Goal: Task Accomplishment & Management: Manage account settings

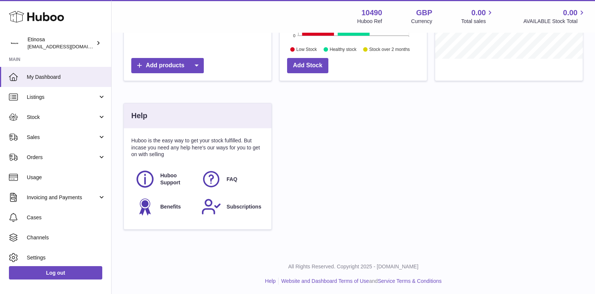
scroll to position [116, 148]
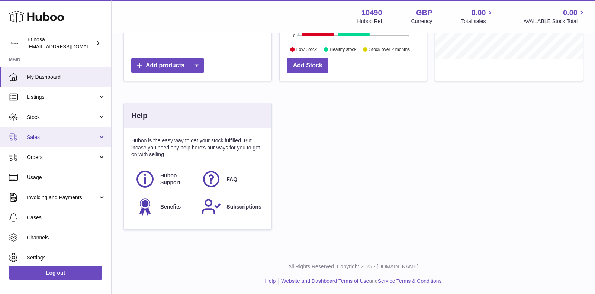
click at [67, 139] on span "Sales" at bounding box center [62, 137] width 71 height 7
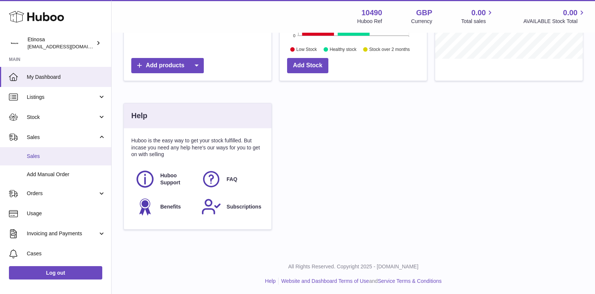
click at [51, 155] on span "Sales" at bounding box center [66, 156] width 79 height 7
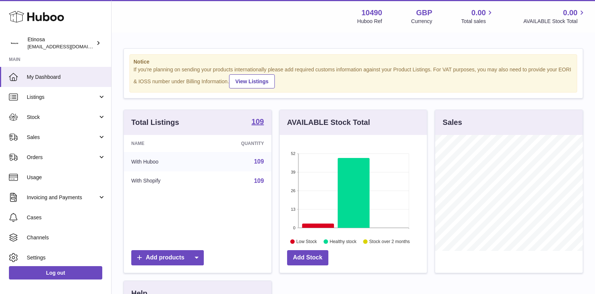
scroll to position [116, 148]
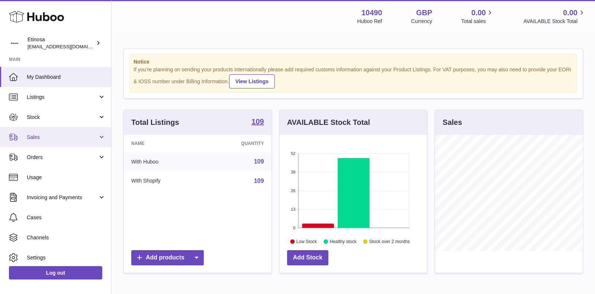
click at [77, 130] on link "Sales" at bounding box center [55, 137] width 111 height 20
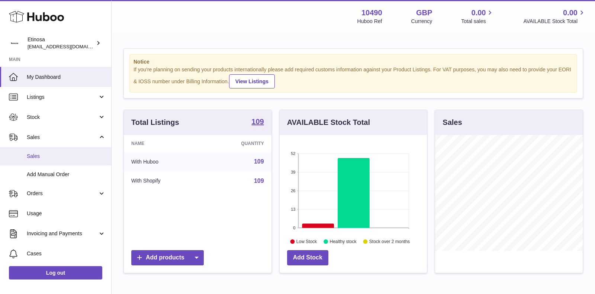
click at [44, 153] on span "Sales" at bounding box center [66, 156] width 79 height 7
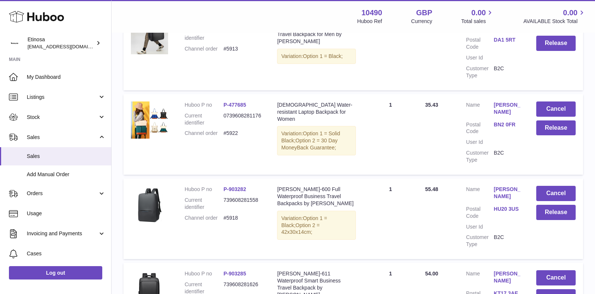
scroll to position [794, 0]
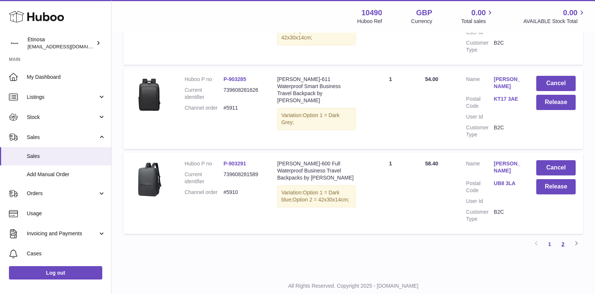
click at [564, 238] on link "2" at bounding box center [562, 244] width 13 height 13
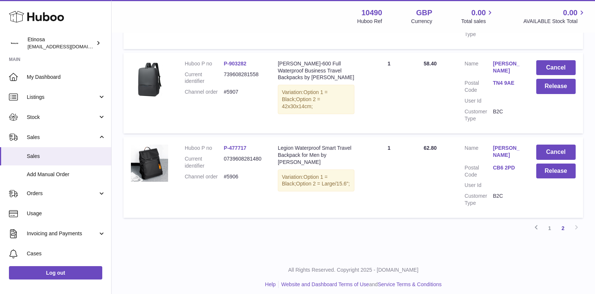
scroll to position [224, 0]
